Goal: Information Seeking & Learning: Learn about a topic

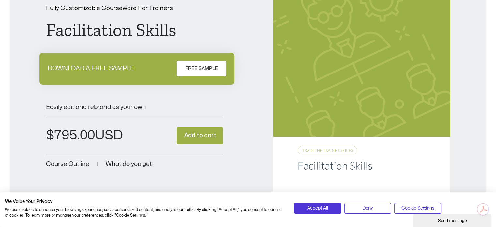
scroll to position [93, 0]
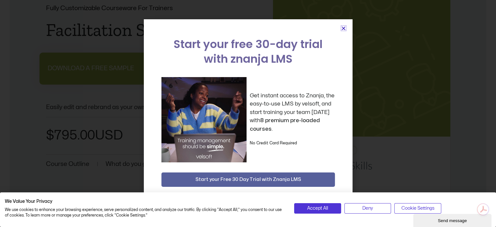
drag, startPoint x: 344, startPoint y: 27, endPoint x: 336, endPoint y: 33, distance: 8.9
click at [344, 27] on icon "Close" at bounding box center [343, 28] width 5 height 5
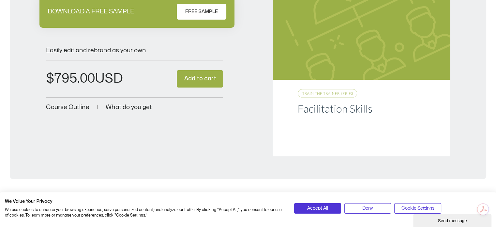
scroll to position [149, 0]
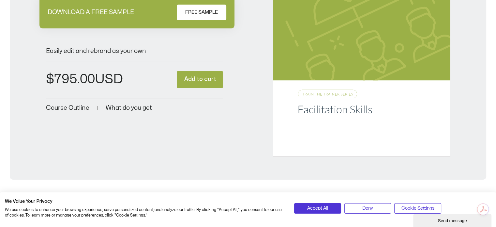
click at [74, 105] on span "Course Outline" at bounding box center [67, 108] width 43 height 6
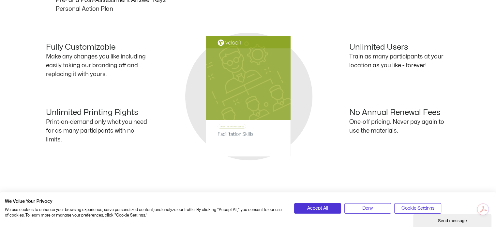
scroll to position [950, 0]
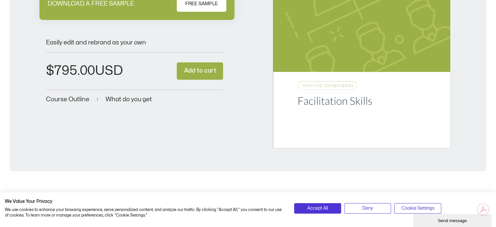
scroll to position [157, 0]
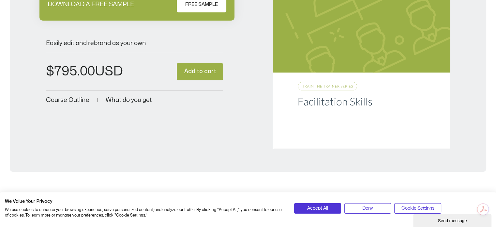
click at [110, 98] on span "What do you get" at bounding box center [129, 100] width 46 height 6
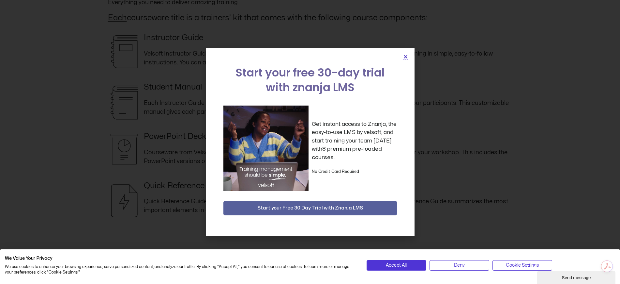
scroll to position [384, 0]
drag, startPoint x: 411, startPoint y: 1, endPoint x: 406, endPoint y: 54, distance: 53.4
click at [406, 54] on icon "Close" at bounding box center [405, 56] width 5 height 5
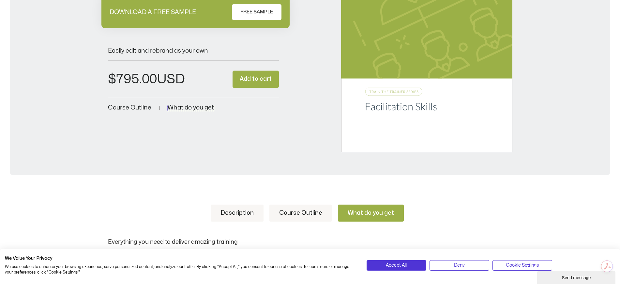
scroll to position [110, 0]
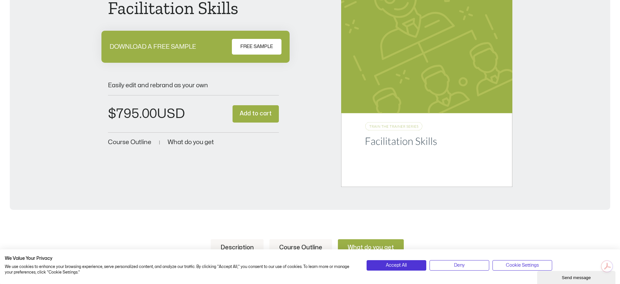
click at [187, 141] on span "What do you get" at bounding box center [191, 142] width 46 height 6
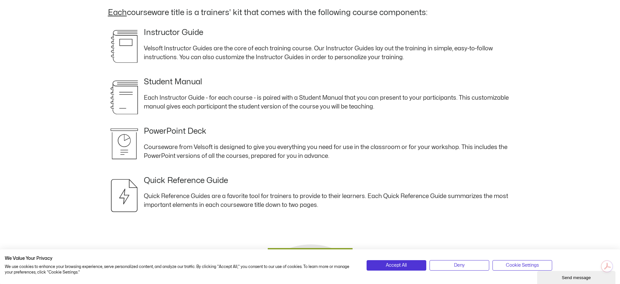
scroll to position [389, 0]
